Goal: Information Seeking & Learning: Learn about a topic

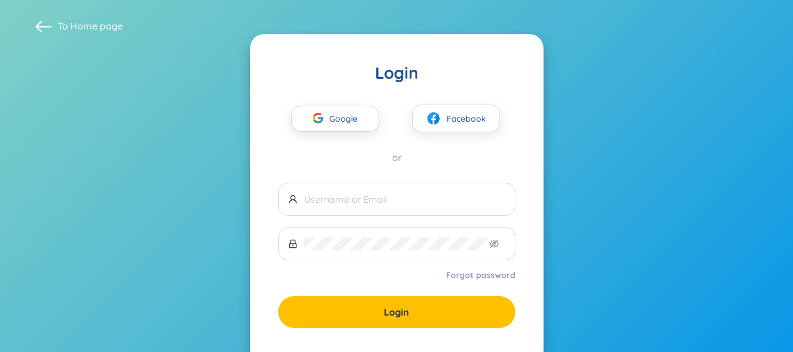
scroll to position [68, 0]
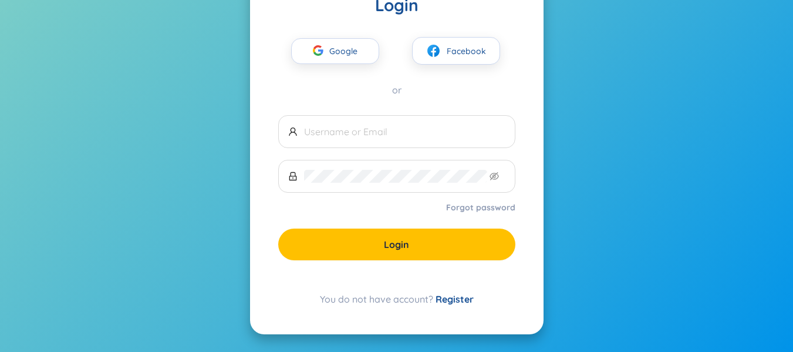
click at [342, 65] on div "Google Facebook or" at bounding box center [396, 56] width 237 height 80
click at [346, 61] on span "Google" at bounding box center [346, 51] width 34 height 25
click at [341, 54] on span "Google" at bounding box center [346, 51] width 34 height 25
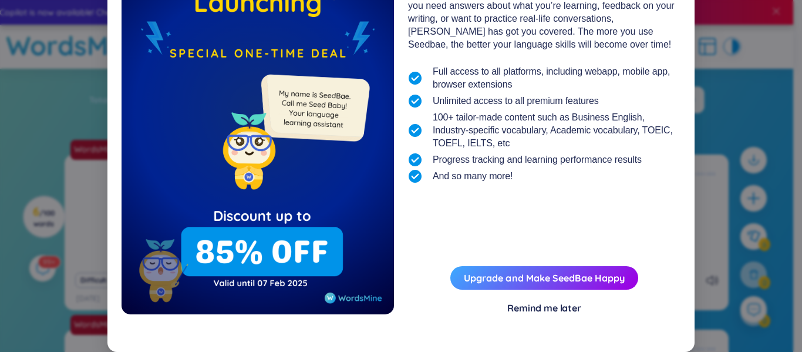
scroll to position [119, 0]
click at [543, 308] on div "Remind me later" at bounding box center [544, 307] width 74 height 13
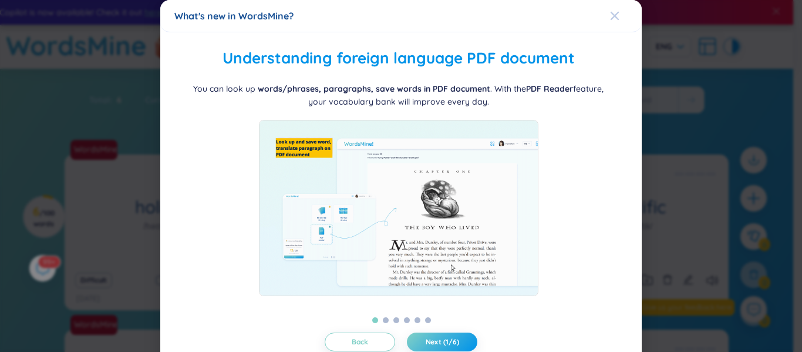
click at [615, 15] on span "Close" at bounding box center [626, 16] width 32 height 32
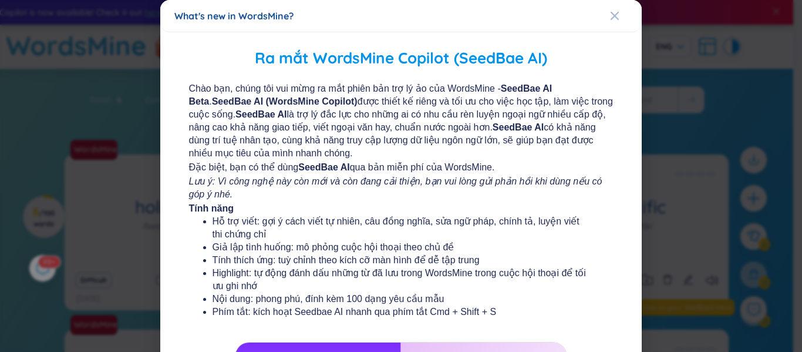
scroll to position [241, 0]
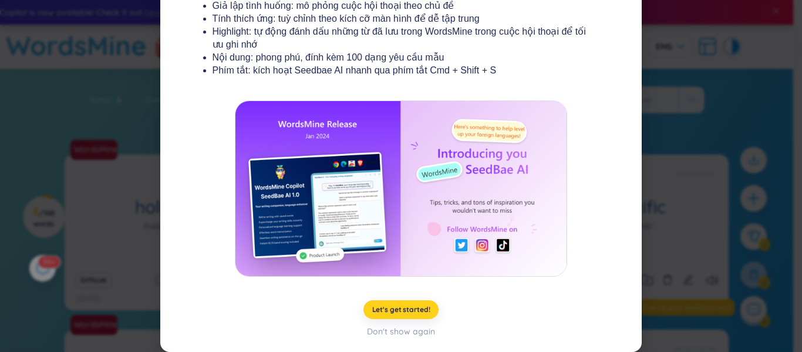
click at [420, 316] on button "Let's get started!" at bounding box center [401, 309] width 76 height 19
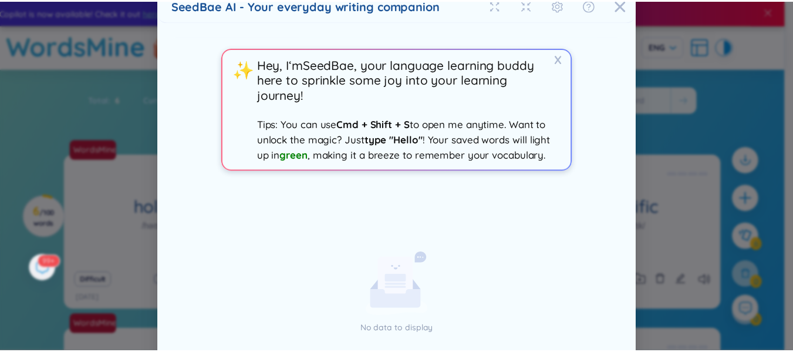
scroll to position [9, 0]
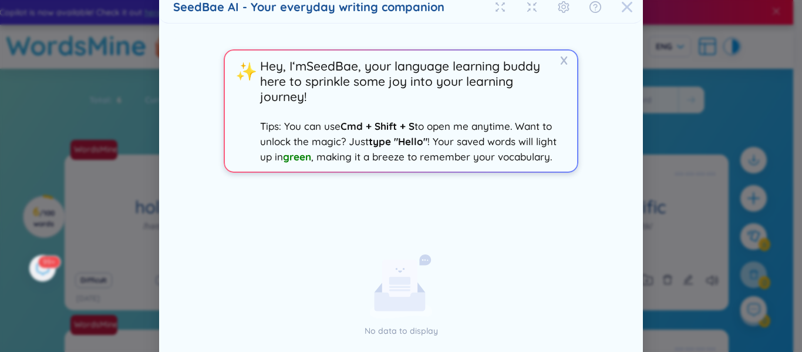
click at [626, 7] on icon "Close" at bounding box center [627, 7] width 12 height 12
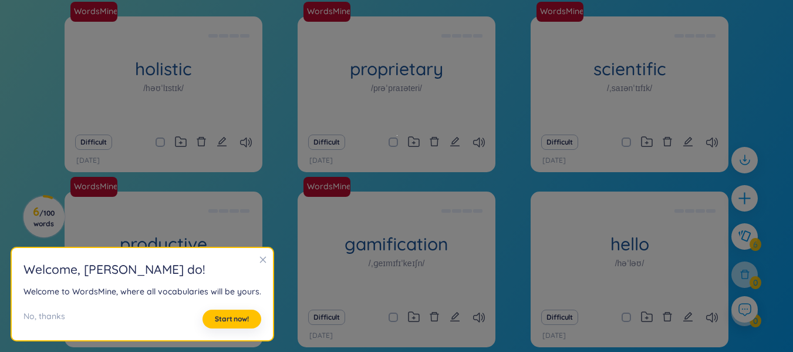
scroll to position [195, 0]
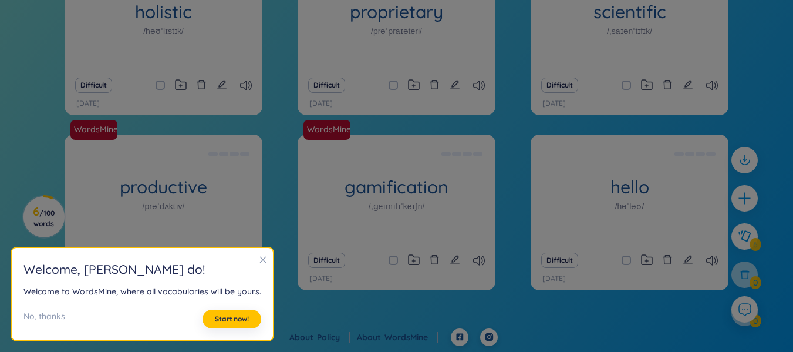
click at [259, 261] on icon "close" at bounding box center [263, 259] width 8 height 8
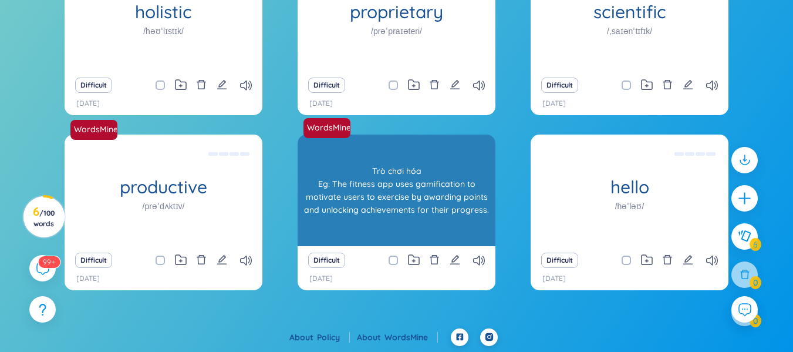
scroll to position [0, 0]
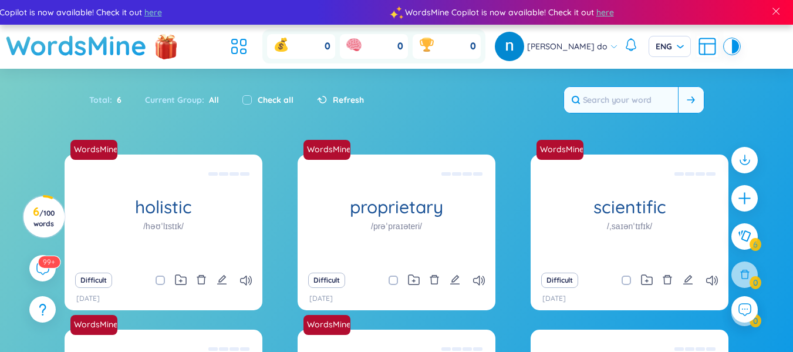
click at [628, 96] on input "text" at bounding box center [621, 100] width 114 height 26
type input "ư"
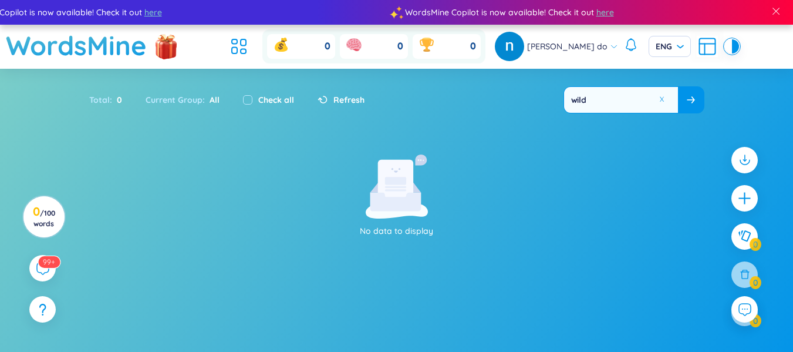
type input "wild"
click at [689, 103] on span at bounding box center [691, 100] width 8 height 12
click at [693, 97] on icon at bounding box center [691, 99] width 8 height 7
click at [686, 102] on button at bounding box center [691, 100] width 26 height 26
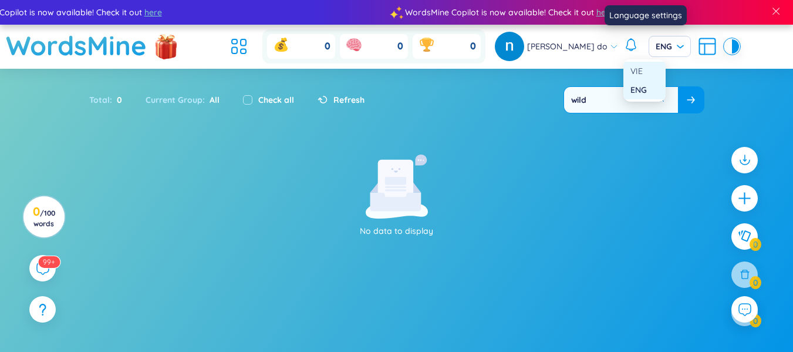
drag, startPoint x: 658, startPoint y: 45, endPoint x: 637, endPoint y: 76, distance: 37.3
click at [637, 76] on body "WordsMine Copilot is now available! Check it out here WordsMine Copilot is now …" at bounding box center [396, 176] width 793 height 352
click at [637, 76] on div "VIE" at bounding box center [645, 71] width 28 height 13
